Goal: Information Seeking & Learning: Learn about a topic

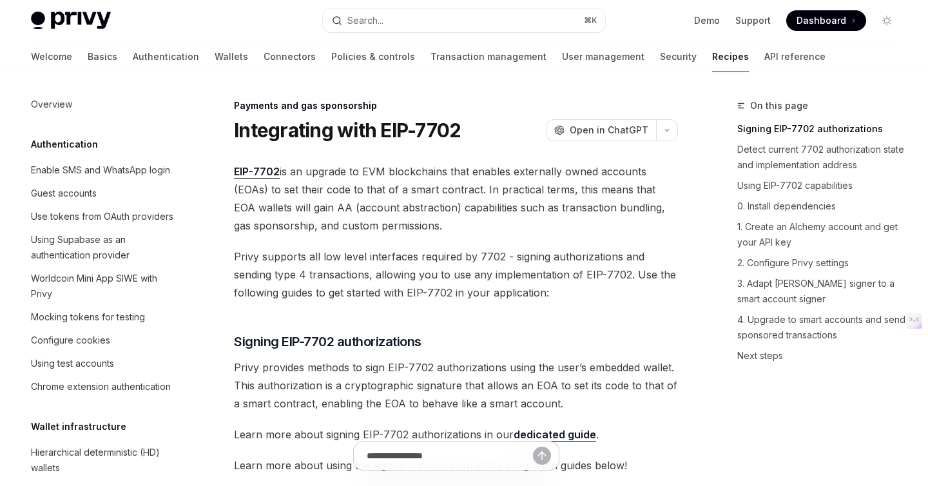
type textarea "*"
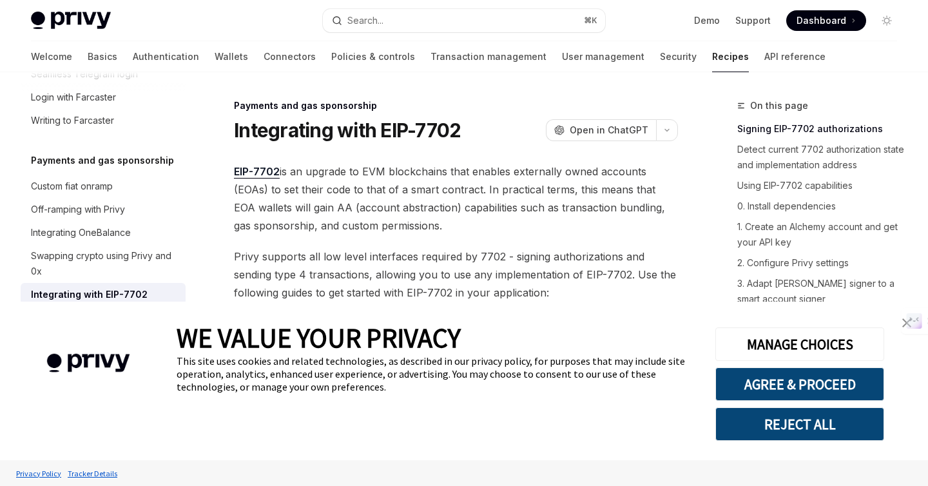
click at [497, 264] on span "Privy supports all low level interfaces required by 7702 - signing authorizatio…" at bounding box center [456, 274] width 444 height 54
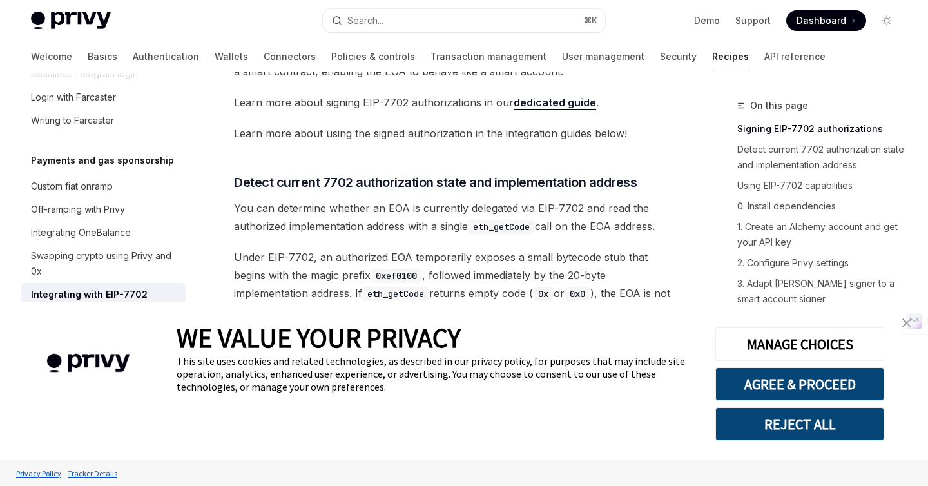
scroll to position [344, 0]
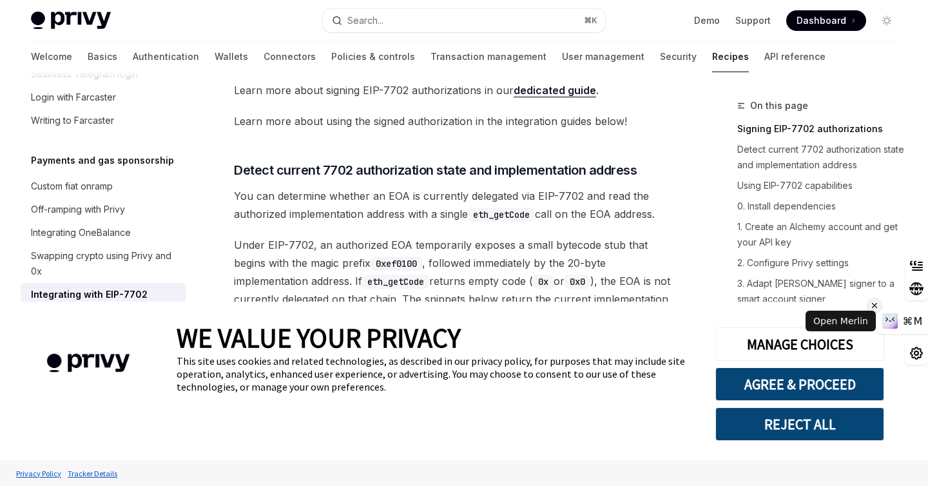
click at [873, 306] on icon at bounding box center [874, 305] width 9 height 15
click at [907, 323] on img "close banner" at bounding box center [906, 322] width 9 height 9
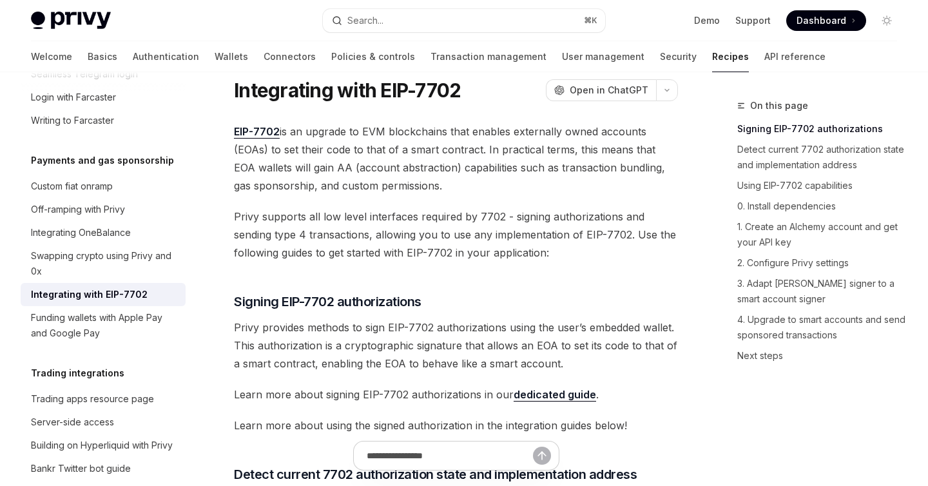
scroll to position [39, 0]
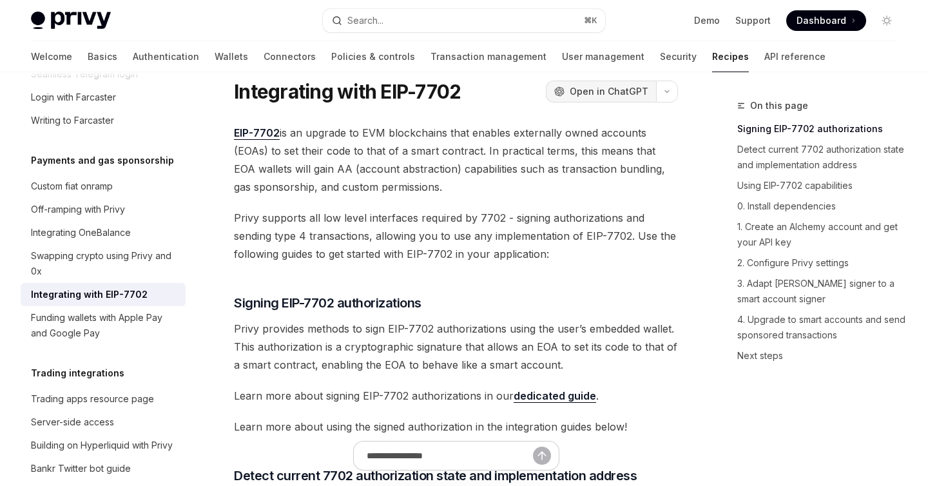
click at [625, 88] on span "Open in ChatGPT" at bounding box center [609, 91] width 79 height 13
